Goal: Task Accomplishment & Management: Use online tool/utility

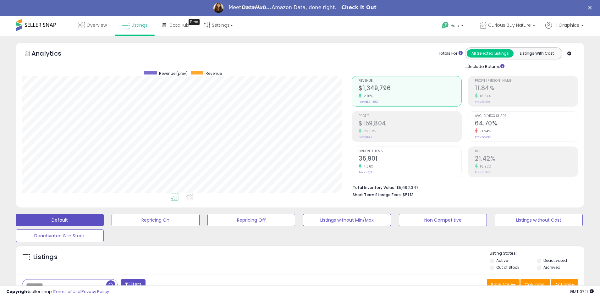
scroll to position [129, 330]
click at [511, 25] on span "Curious Buy Nature" at bounding box center [509, 25] width 43 height 6
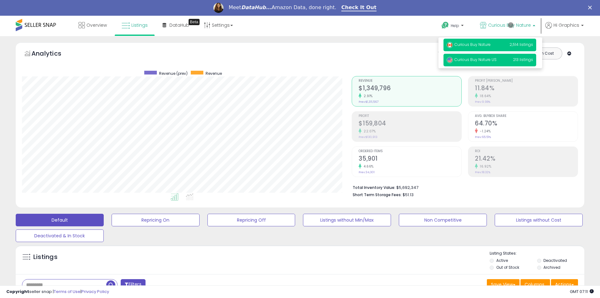
click at [491, 61] on span "Curious Buy Nature US" at bounding box center [472, 59] width 50 height 5
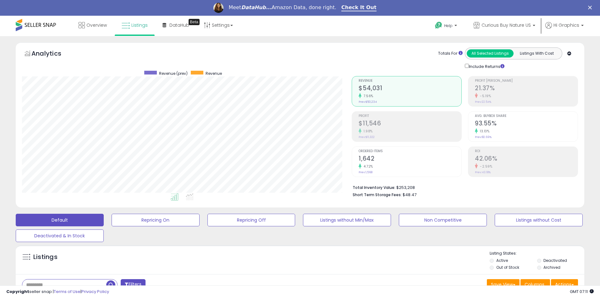
scroll to position [152, 0]
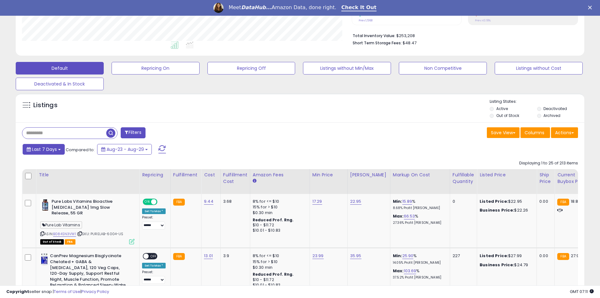
click at [43, 149] on span "Last 7 Days" at bounding box center [44, 149] width 25 height 6
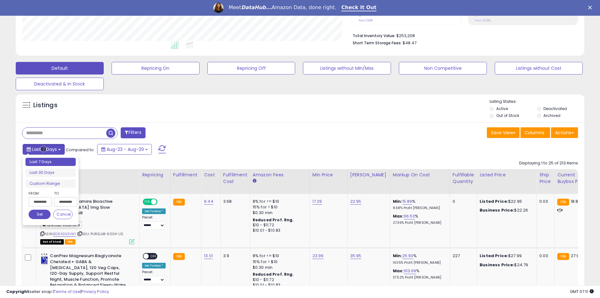
scroll to position [175, 0]
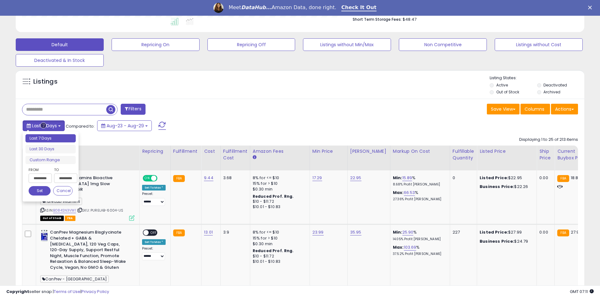
type input "**********"
click at [51, 149] on li "Last 30 Days" at bounding box center [50, 149] width 50 height 8
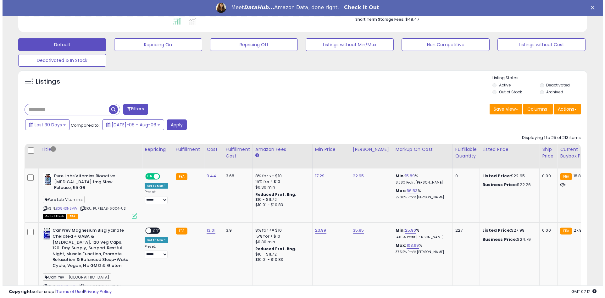
scroll to position [136, 0]
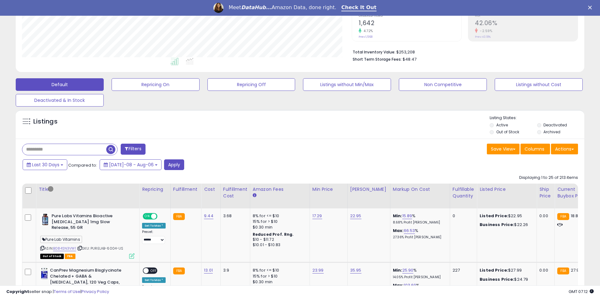
click at [134, 149] on button "Filters" at bounding box center [133, 149] width 25 height 11
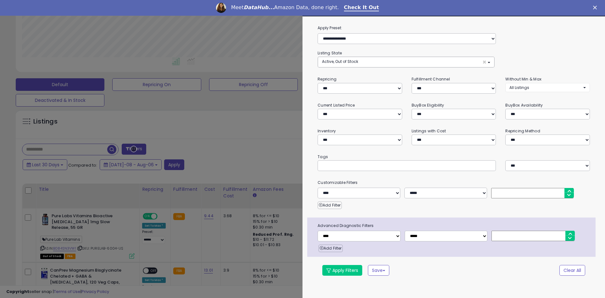
scroll to position [129, 333]
click at [572, 270] on button "Clear All" at bounding box center [572, 270] width 26 height 11
select select "*"
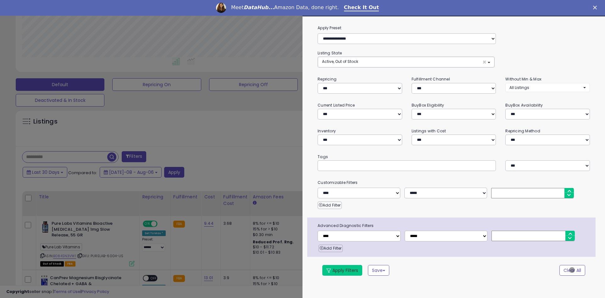
click at [342, 270] on button "Apply Filters" at bounding box center [342, 270] width 40 height 11
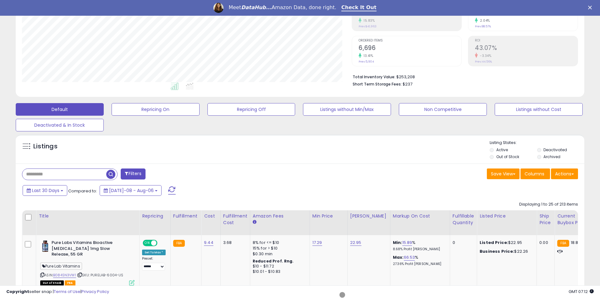
scroll to position [135, 0]
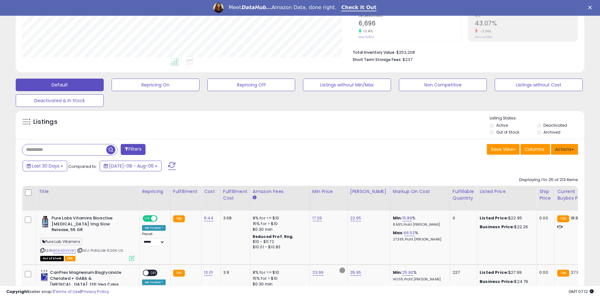
click at [565, 149] on button "Actions" at bounding box center [564, 149] width 27 height 11
click at [539, 189] on link "Export All Columns" at bounding box center [539, 190] width 69 height 10
